Goal: Navigation & Orientation: Find specific page/section

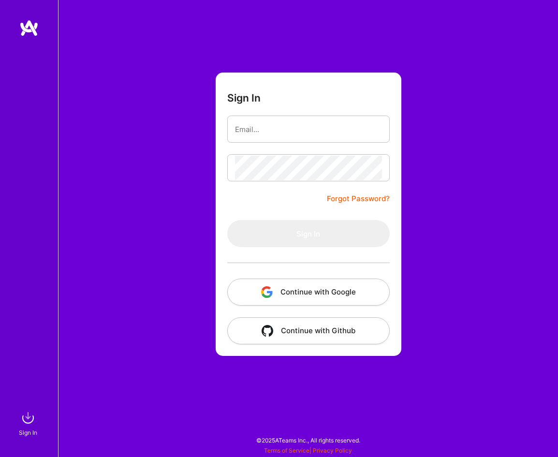
click at [348, 284] on button "Continue with Google" at bounding box center [308, 292] width 163 height 27
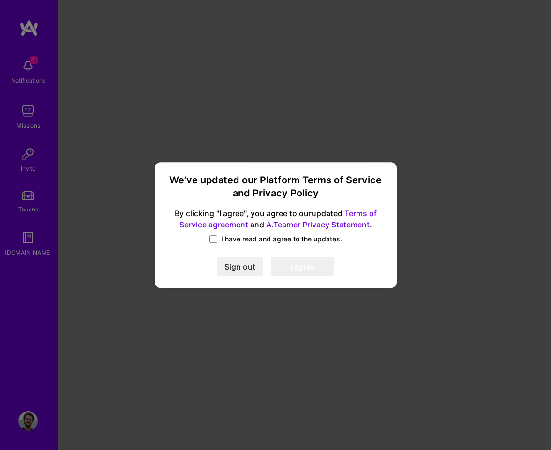
click at [295, 235] on span "I have read and agree to the updates." at bounding box center [281, 239] width 121 height 10
click at [0, 0] on input "I have read and agree to the updates." at bounding box center [0, 0] width 0 height 0
click at [288, 261] on button "I agree" at bounding box center [302, 266] width 63 height 19
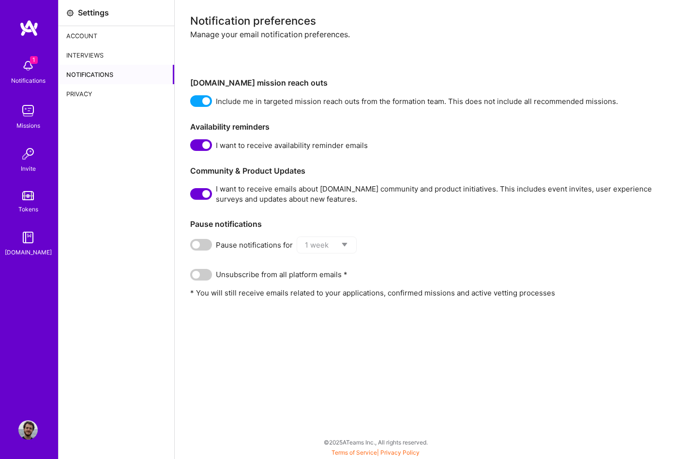
click at [19, 66] on img at bounding box center [27, 65] width 19 height 19
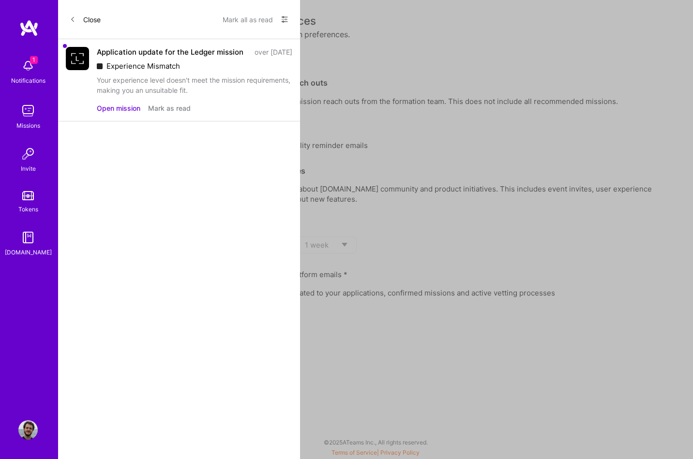
click at [79, 18] on button "Close" at bounding box center [85, 19] width 31 height 15
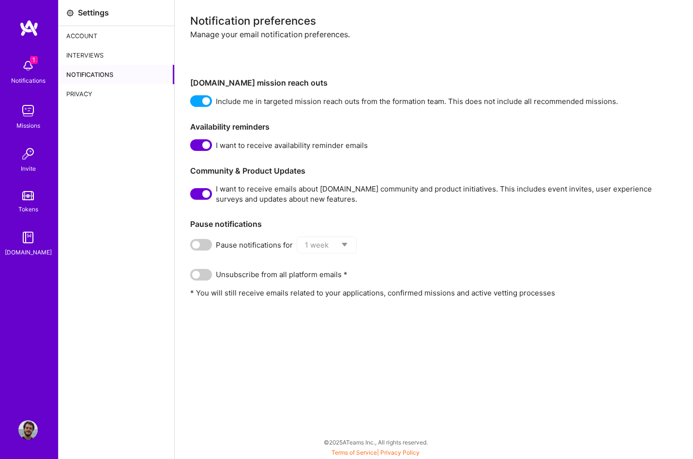
click at [41, 61] on div "1 Notifications" at bounding box center [28, 70] width 60 height 33
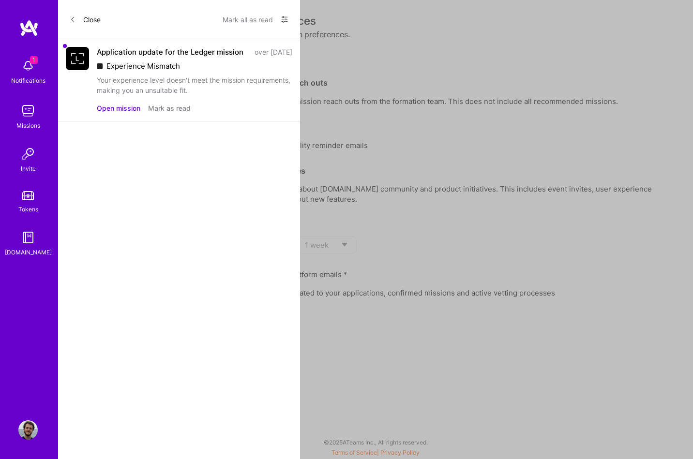
click at [84, 22] on button "Close" at bounding box center [85, 19] width 31 height 15
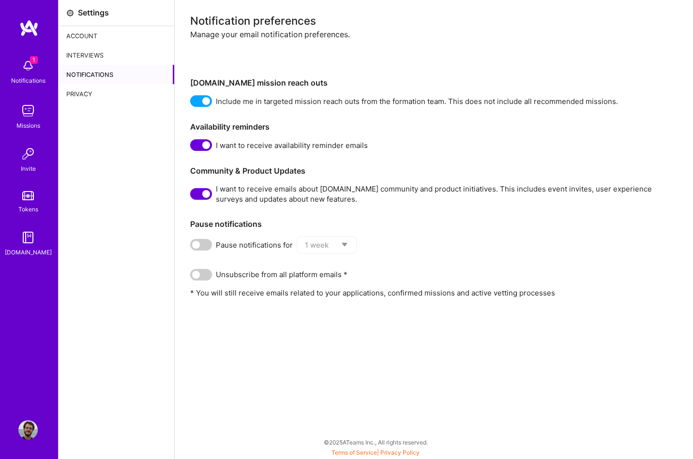
click at [35, 75] on div "Notifications" at bounding box center [28, 80] width 34 height 10
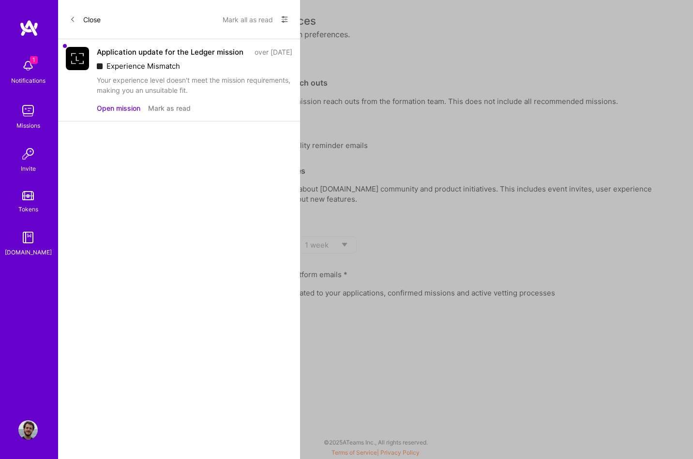
click at [82, 21] on button "Close" at bounding box center [85, 19] width 31 height 15
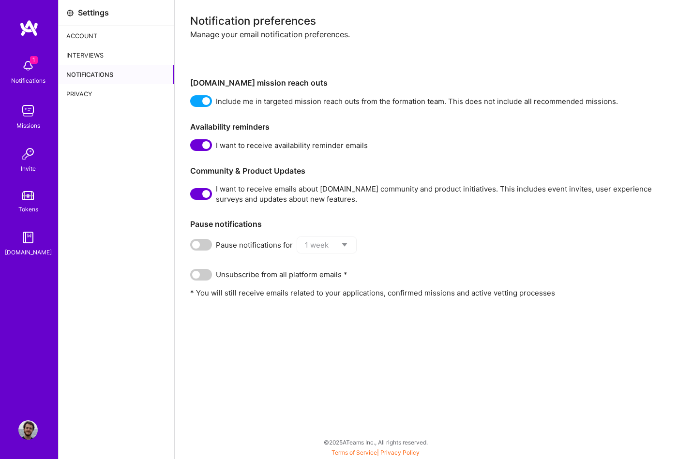
click at [84, 33] on div "Account" at bounding box center [117, 35] width 116 height 19
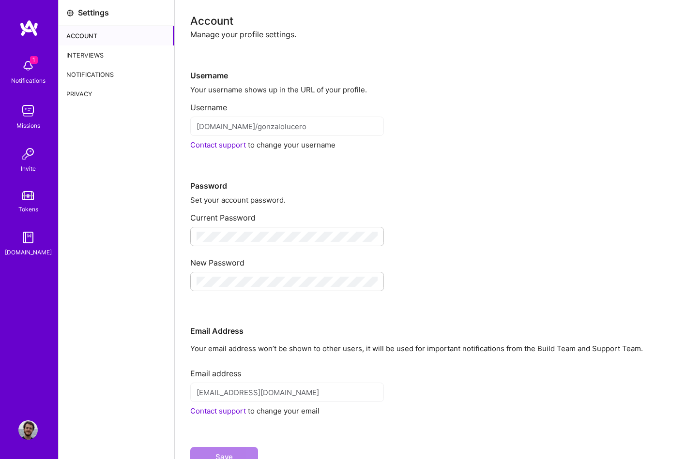
click at [21, 112] on img at bounding box center [27, 110] width 19 height 19
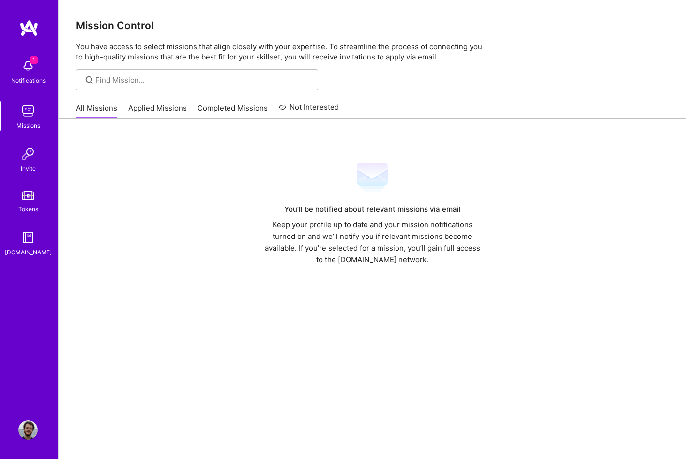
click at [43, 62] on div "1 Notifications" at bounding box center [28, 70] width 60 height 33
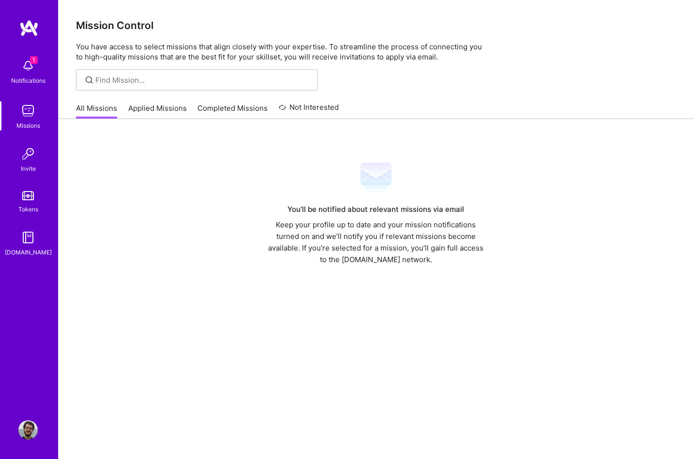
click at [31, 14] on div "1 Notifications Missions Invite Tokens [DOMAIN_NAME] Profile" at bounding box center [29, 229] width 58 height 459
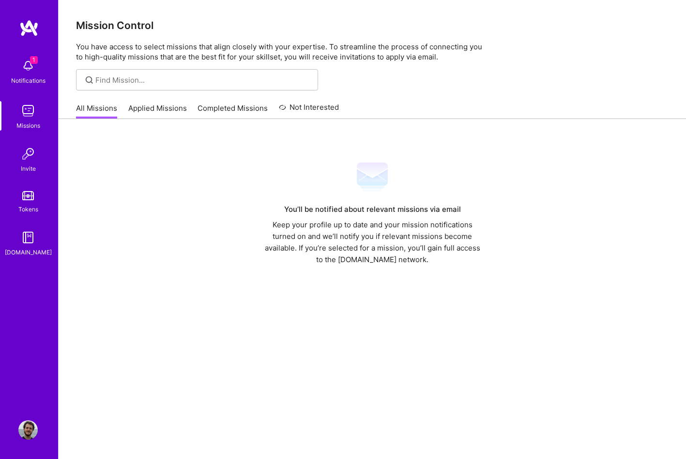
click at [30, 33] on img at bounding box center [28, 27] width 19 height 17
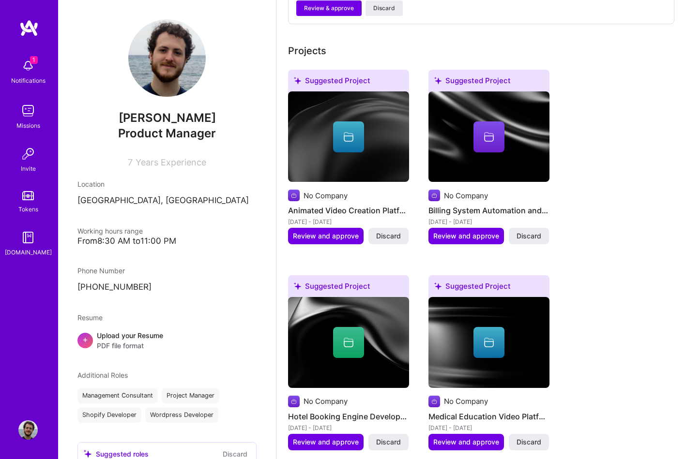
scroll to position [771, 0]
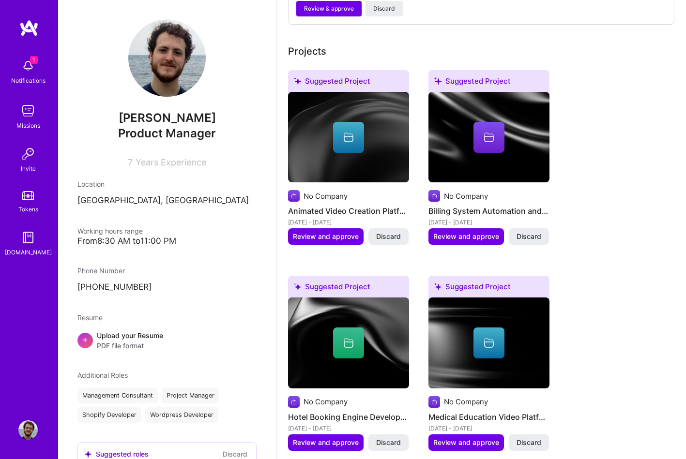
click at [32, 154] on img at bounding box center [27, 153] width 19 height 19
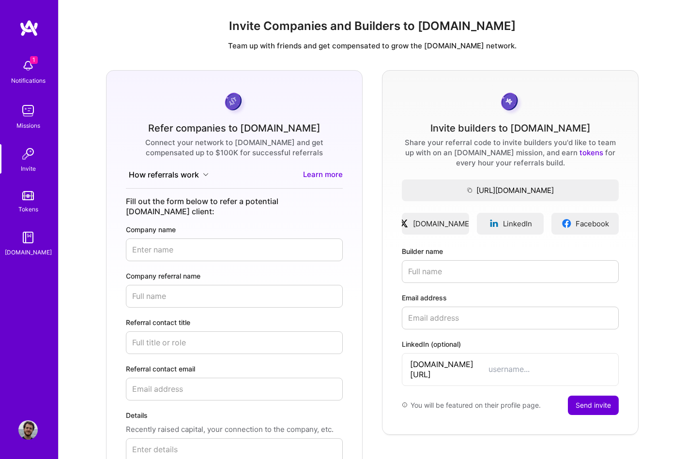
click at [32, 192] on img at bounding box center [28, 195] width 12 height 9
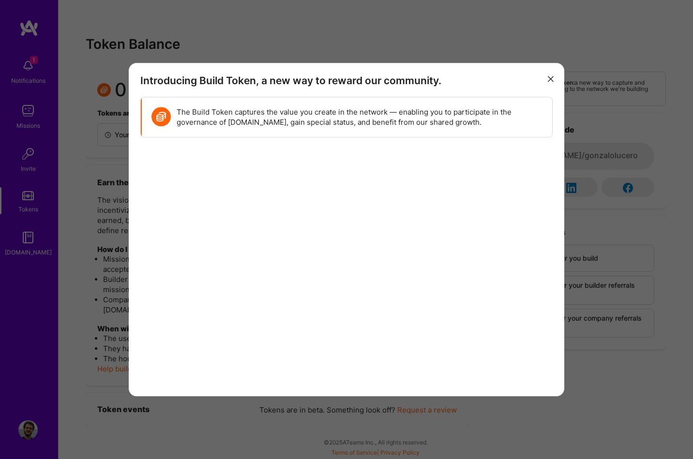
click at [32, 226] on div "Introducing Build Token, a new way to reward our community. The Build Token cap…" at bounding box center [346, 229] width 693 height 459
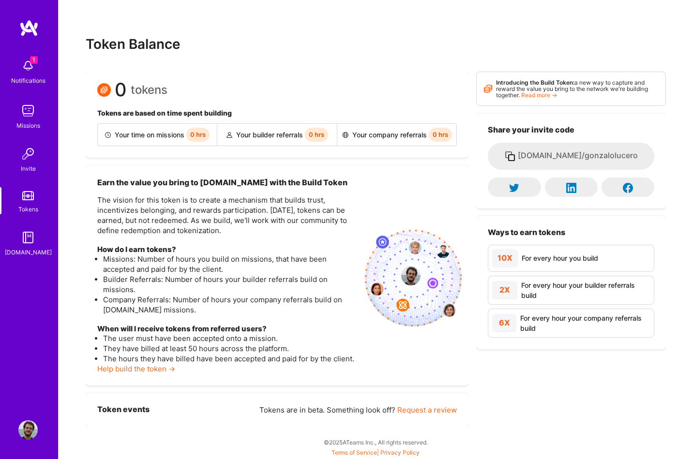
click at [32, 233] on img at bounding box center [27, 237] width 19 height 19
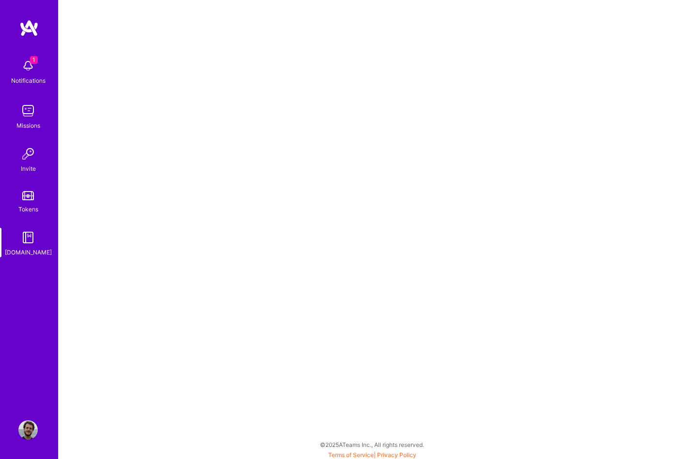
click at [28, 109] on img at bounding box center [27, 110] width 19 height 19
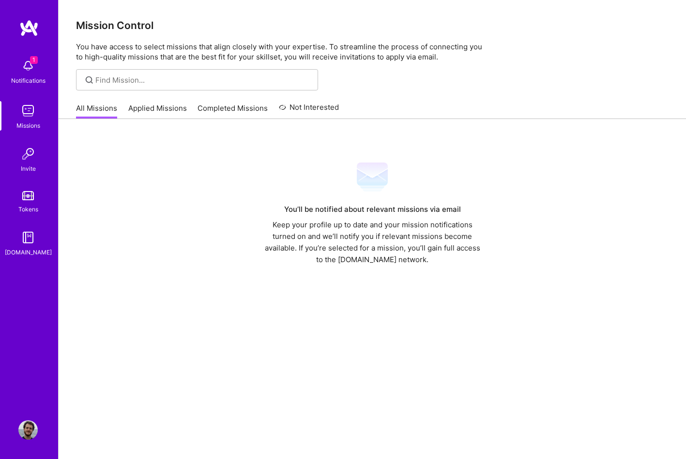
click at [32, 109] on img at bounding box center [27, 110] width 19 height 19
